Goal: Complete application form

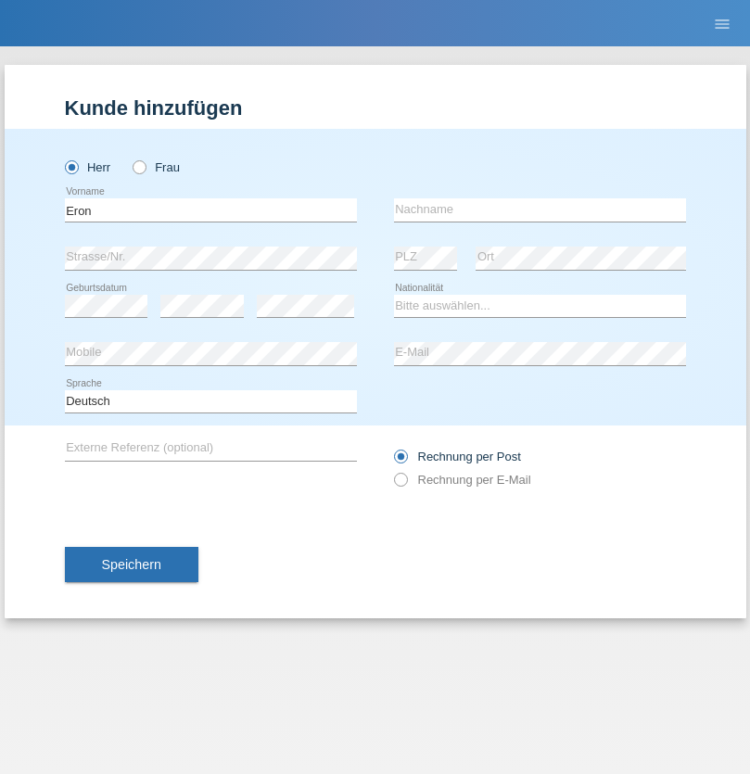
type input "Eron"
click at [540, 210] on input "text" at bounding box center [540, 209] width 292 height 23
type input "Godanci"
select select "XK"
select select "C"
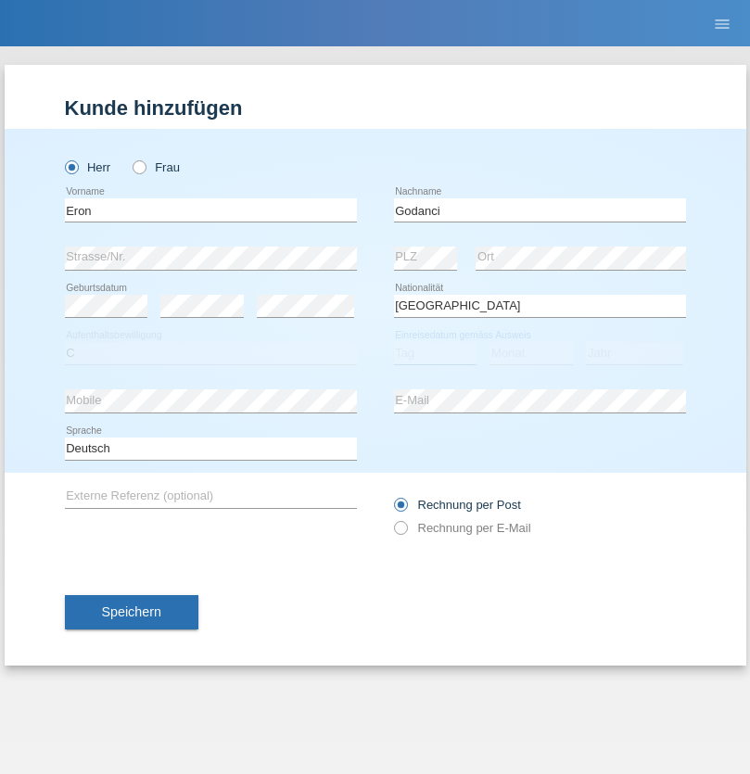
select select "03"
select select "06"
select select "2006"
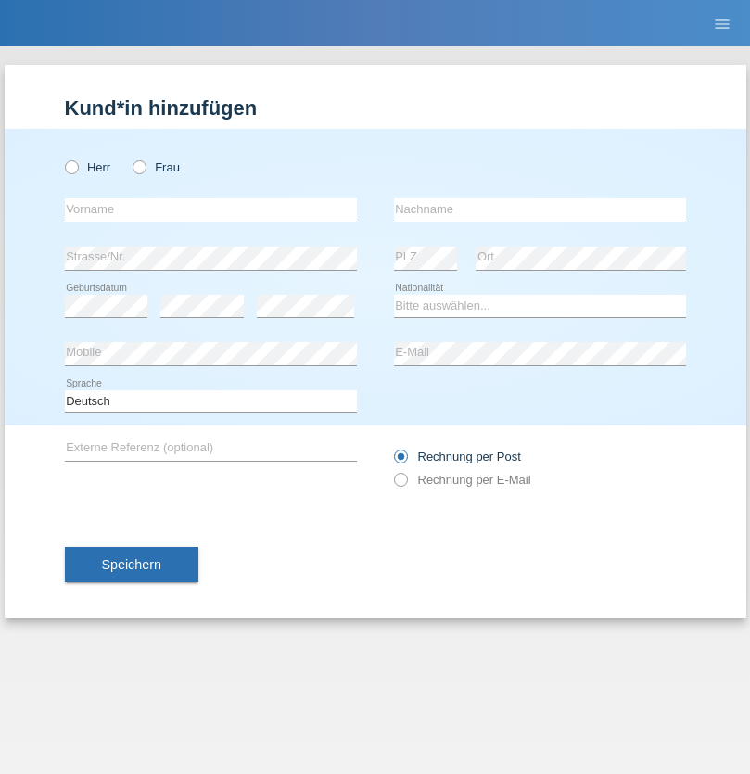
radio input "true"
click at [211, 210] on input "text" at bounding box center [211, 209] width 292 height 23
type input "Eron"
click at [540, 210] on input "text" at bounding box center [540, 209] width 292 height 23
type input "Godanci"
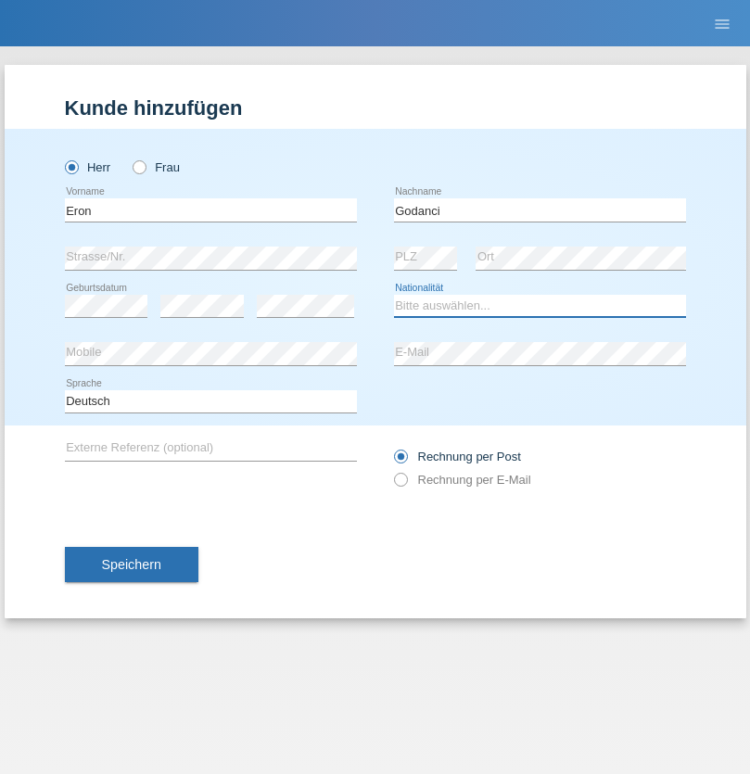
select select "XK"
select select "C"
select select "03"
select select "06"
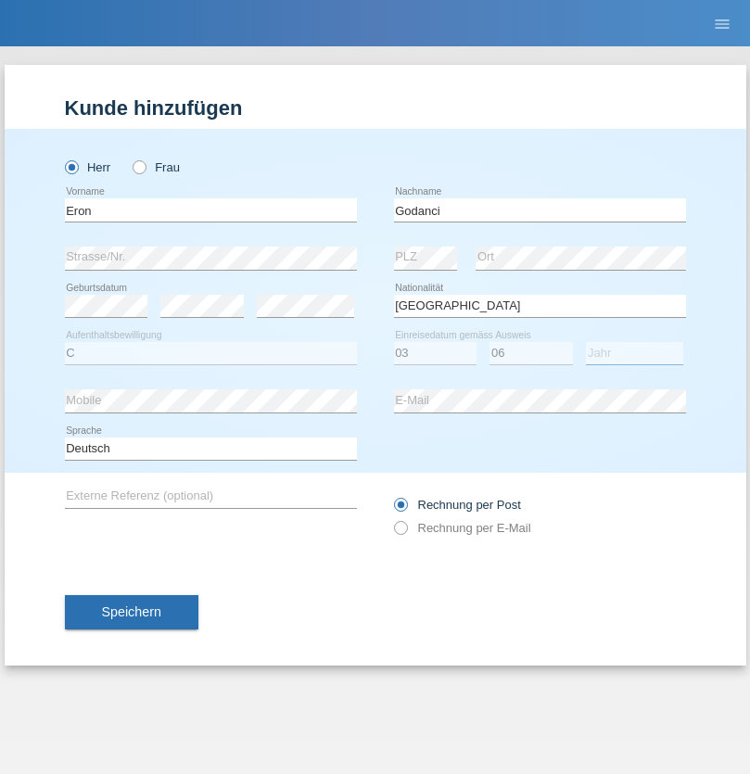
select select "2006"
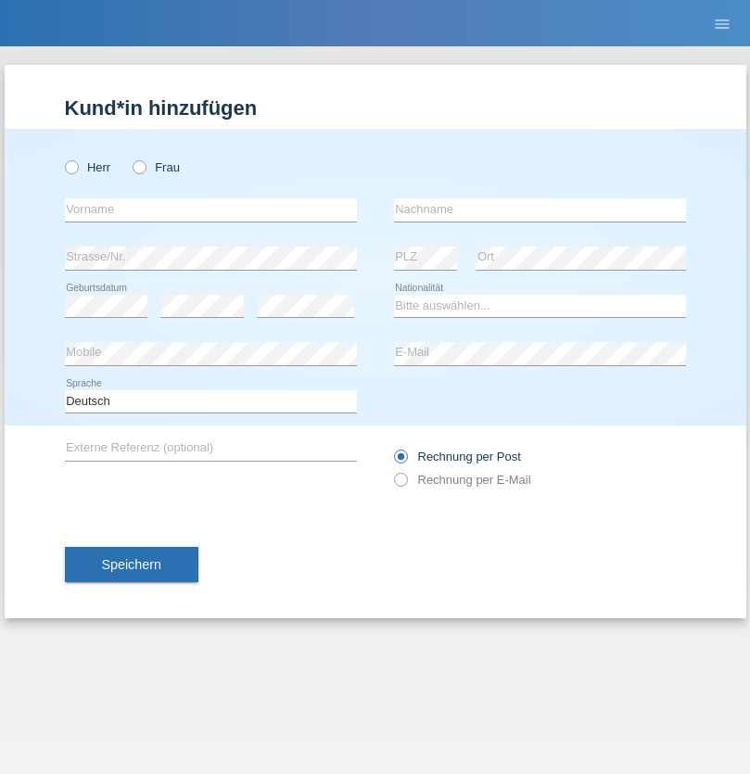
radio input "true"
click at [211, 210] on input "text" at bounding box center [211, 209] width 292 height 23
type input "[PERSON_NAME]"
click at [540, 210] on input "text" at bounding box center [540, 209] width 292 height 23
type input "Larch"
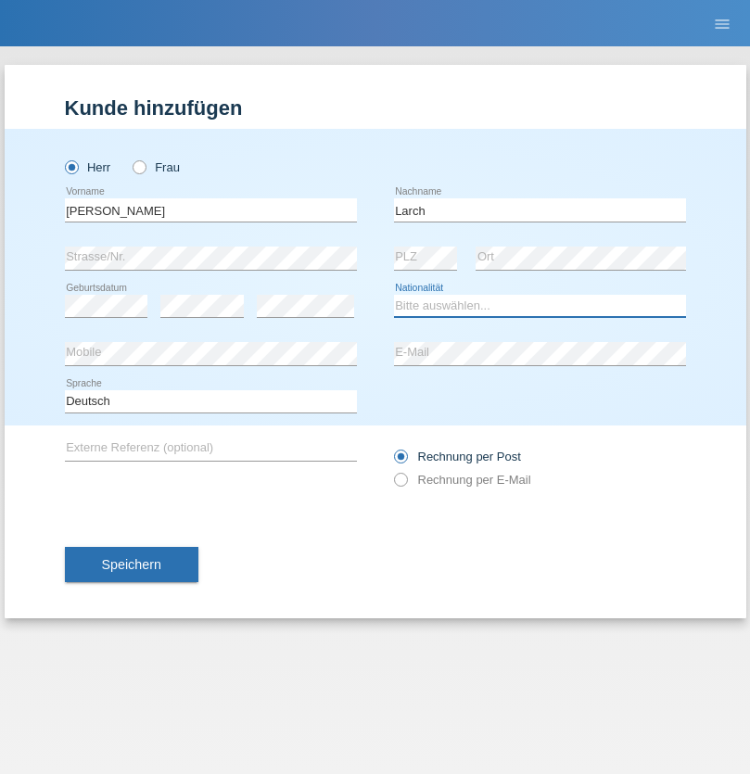
select select "CH"
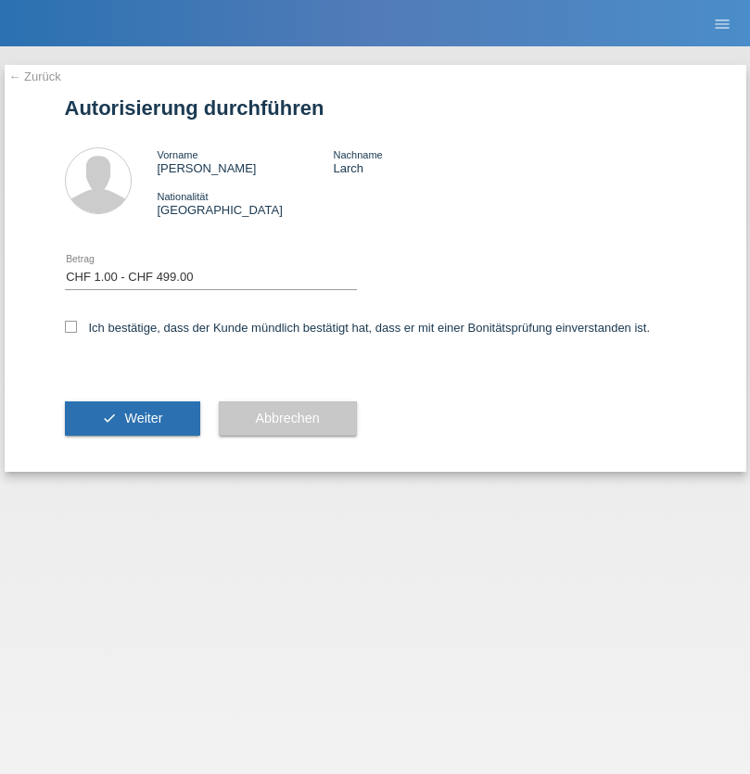
select select "1"
checkbox input "true"
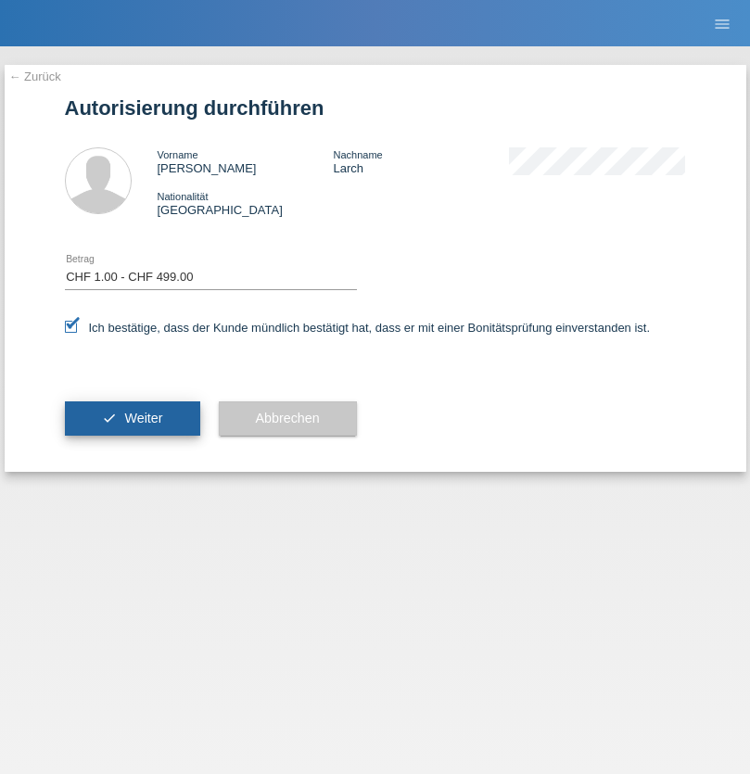
click at [132, 418] on span "Weiter" at bounding box center [143, 418] width 38 height 15
